Goal: Navigation & Orientation: Understand site structure

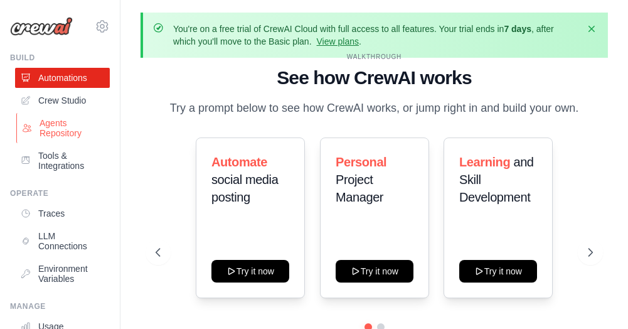
click at [58, 125] on link "Agents Repository" at bounding box center [63, 128] width 95 height 30
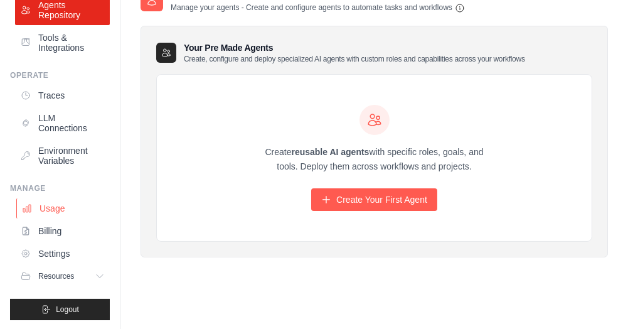
scroll to position [56, 0]
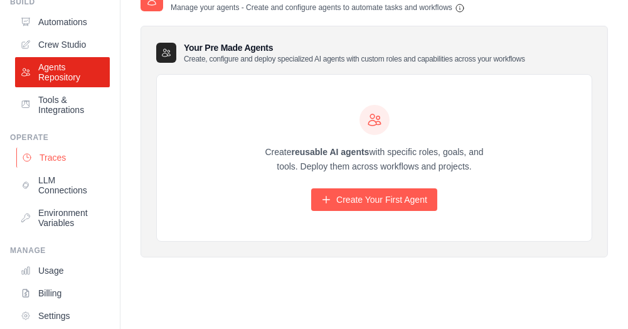
click at [51, 157] on link "Traces" at bounding box center [63, 157] width 95 height 20
click at [52, 186] on link "LLM Connections" at bounding box center [63, 185] width 95 height 30
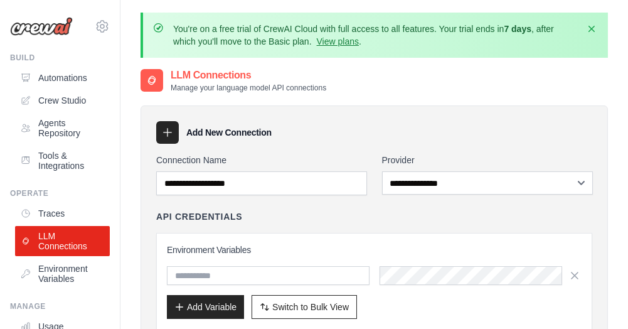
scroll to position [63, 0]
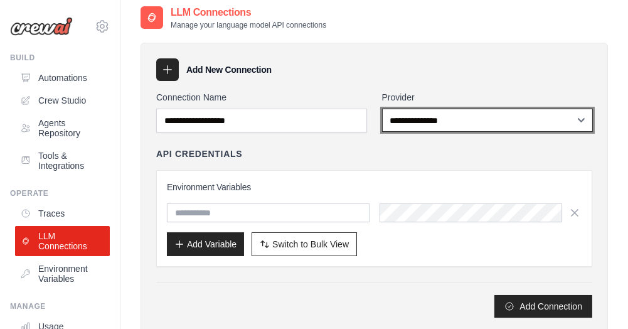
click at [454, 117] on select "**********" at bounding box center [487, 119] width 211 height 23
select select "*****"
click at [382, 108] on select "**********" at bounding box center [487, 119] width 211 height 23
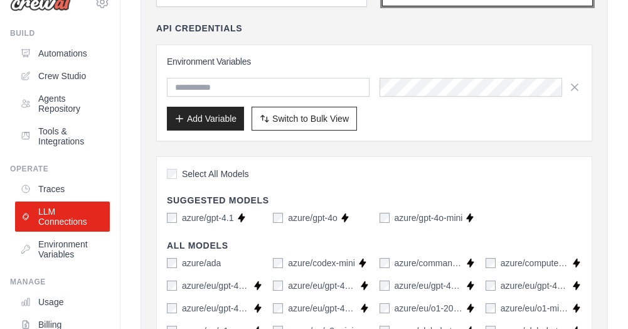
scroll to position [0, 0]
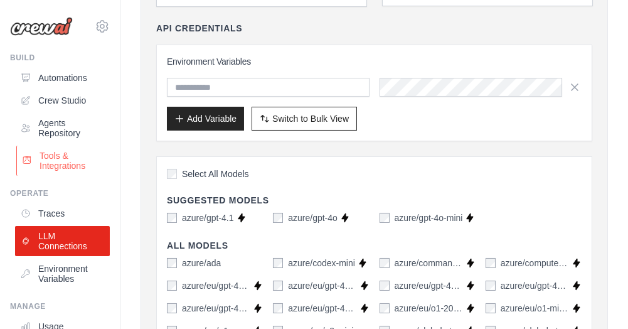
click at [63, 157] on link "Tools & Integrations" at bounding box center [63, 160] width 95 height 30
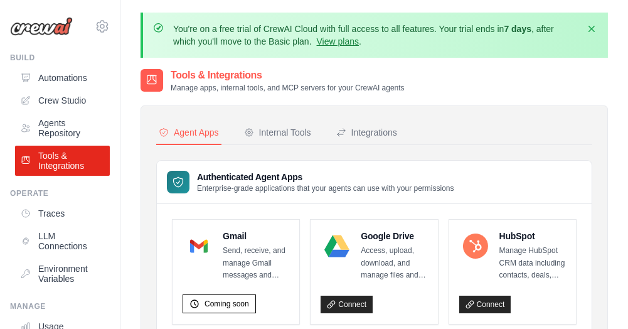
scroll to position [63, 0]
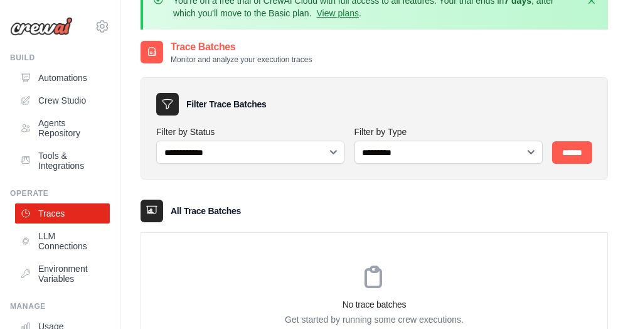
scroll to position [45, 0]
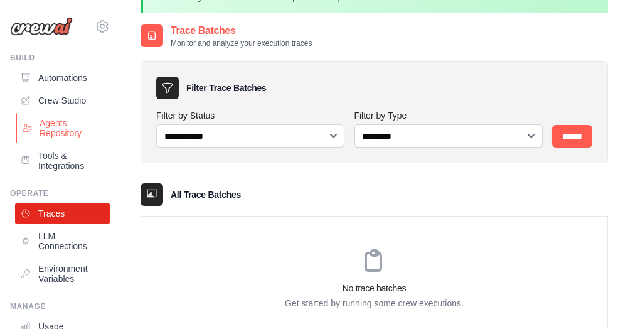
click at [55, 123] on link "Agents Repository" at bounding box center [63, 128] width 95 height 30
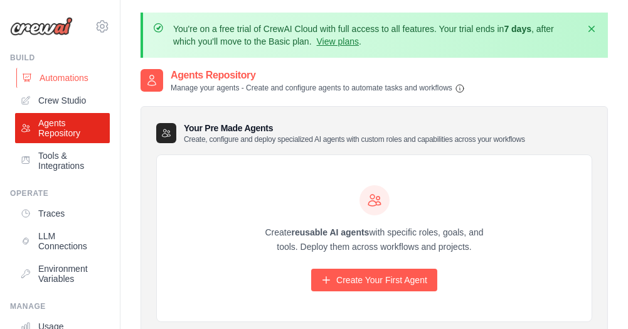
click at [51, 76] on link "Automations" at bounding box center [63, 78] width 95 height 20
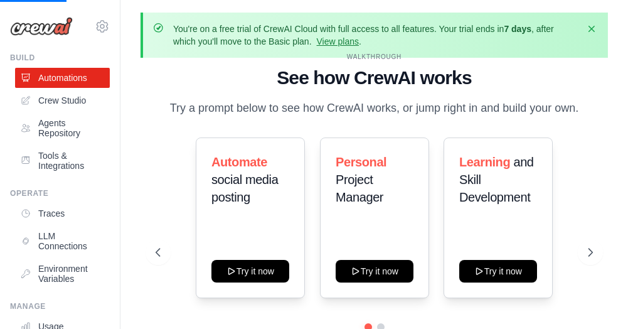
click at [41, 30] on img at bounding box center [41, 26] width 63 height 19
click at [356, 40] on link "View plans" at bounding box center [338, 41] width 42 height 10
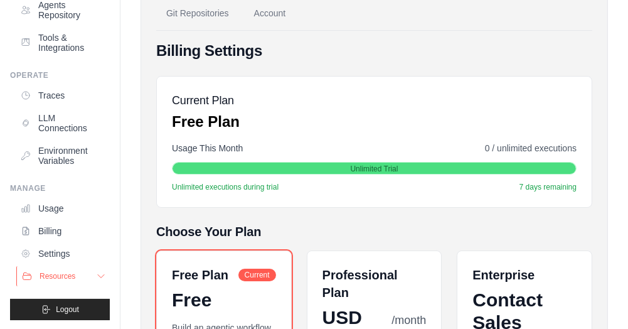
scroll to position [221, 0]
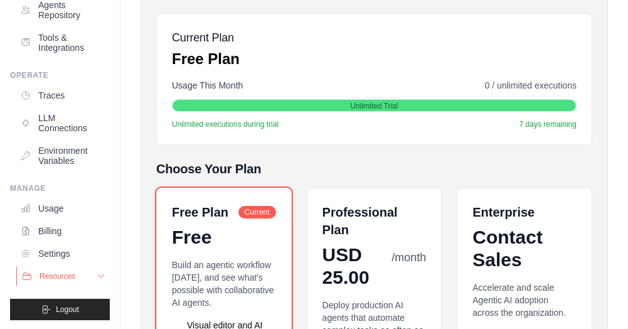
click at [83, 271] on button "Resources" at bounding box center [63, 276] width 95 height 20
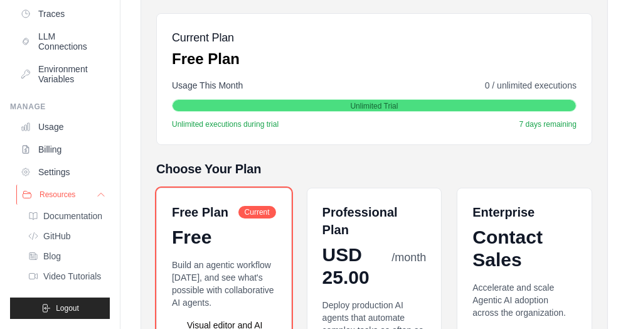
scroll to position [208, 0]
click at [51, 251] on span "Blog" at bounding box center [54, 256] width 18 height 10
